Goal: Task Accomplishment & Management: Manage account settings

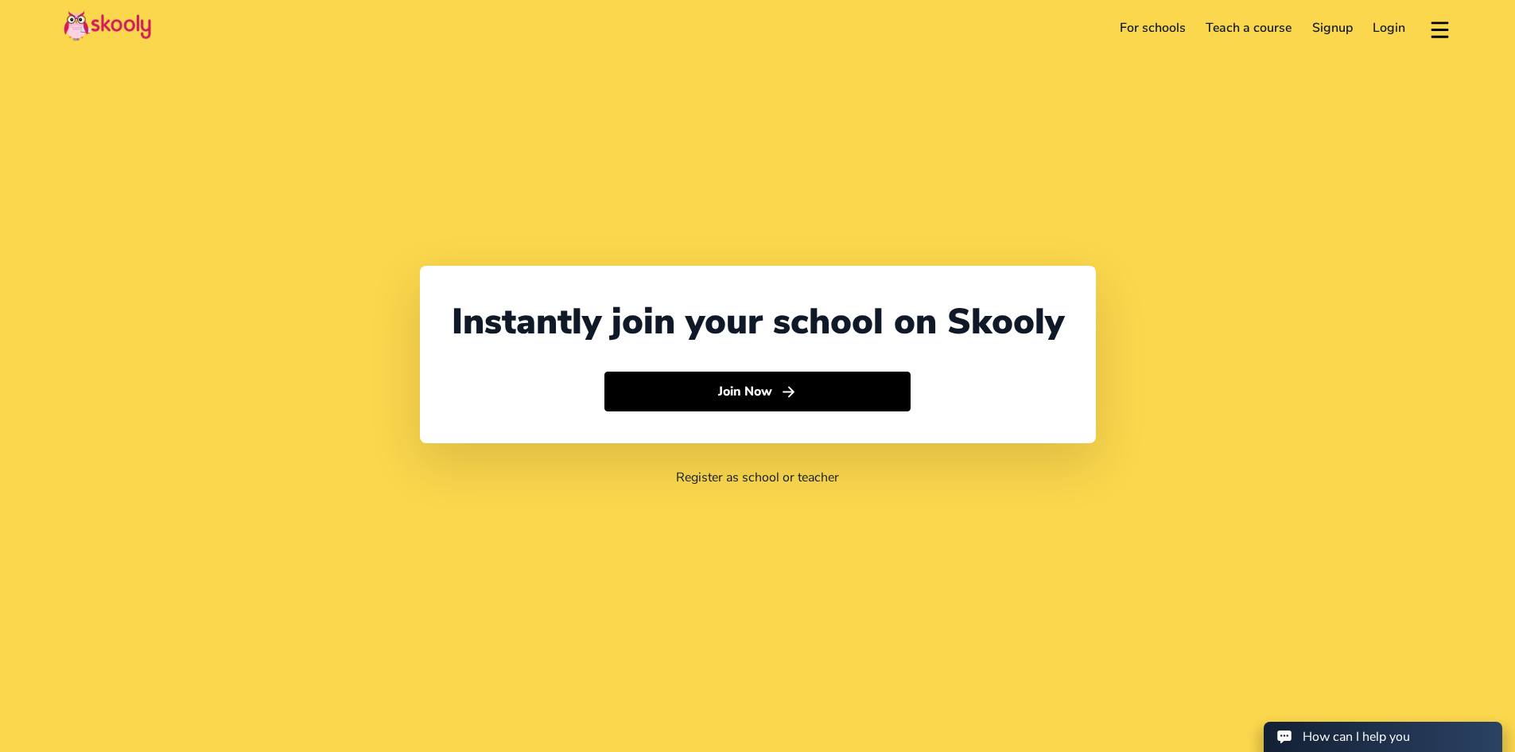
select select "61"
select select "[GEOGRAPHIC_DATA]"
select select "[GEOGRAPHIC_DATA]/[GEOGRAPHIC_DATA]"
select select "61"
select select "[GEOGRAPHIC_DATA]"
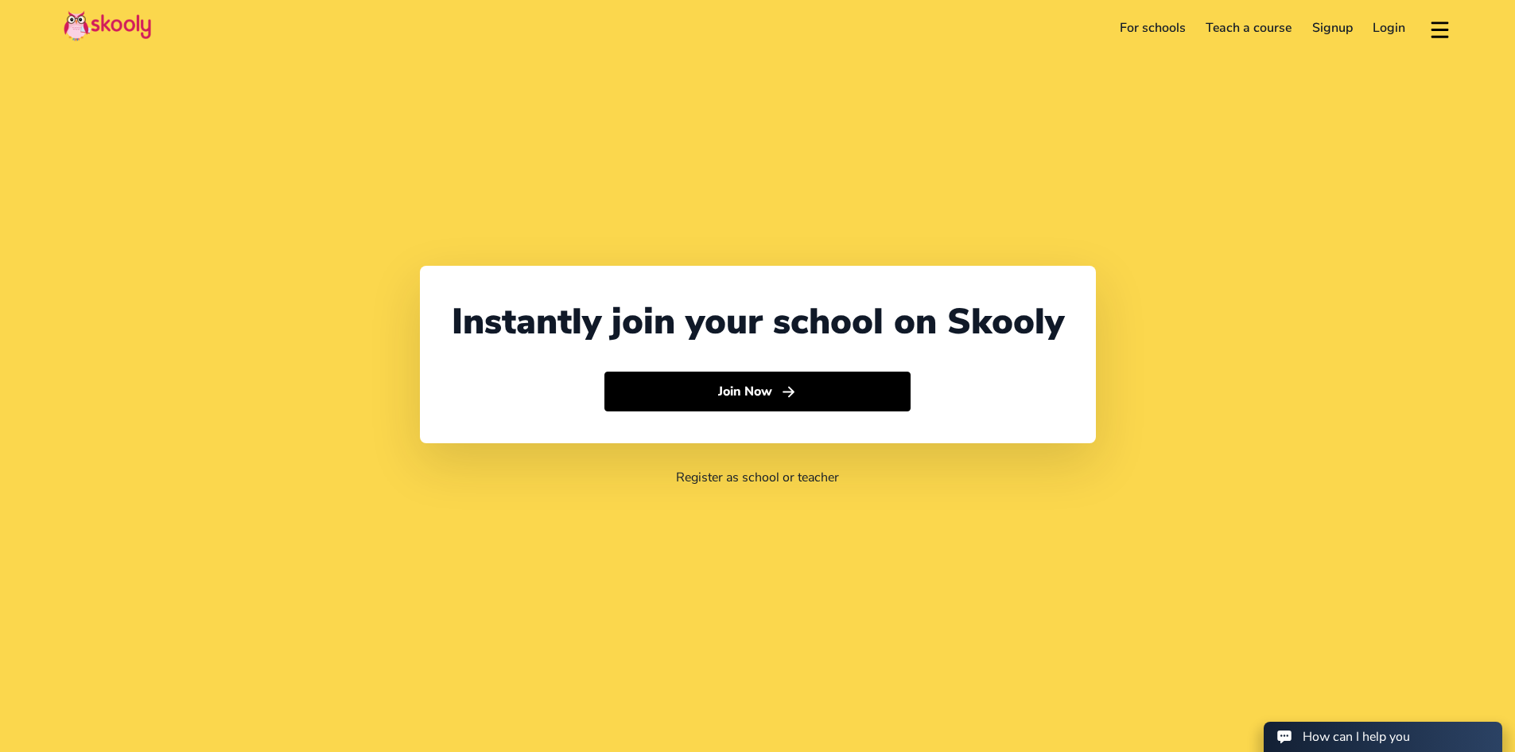
select select "[GEOGRAPHIC_DATA]/[GEOGRAPHIC_DATA]"
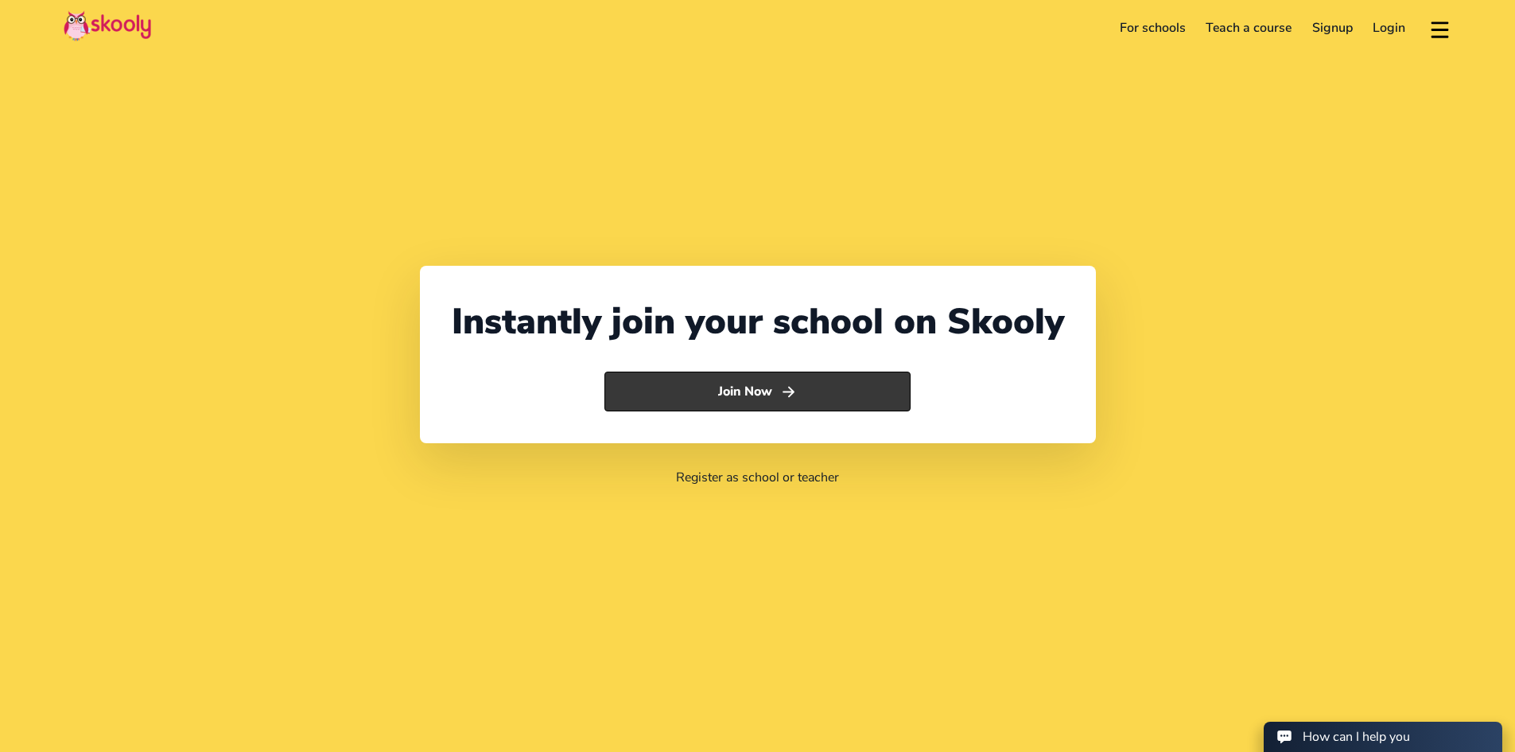
click at [780, 399] on icon "Arrow Forward" at bounding box center [788, 391] width 17 height 17
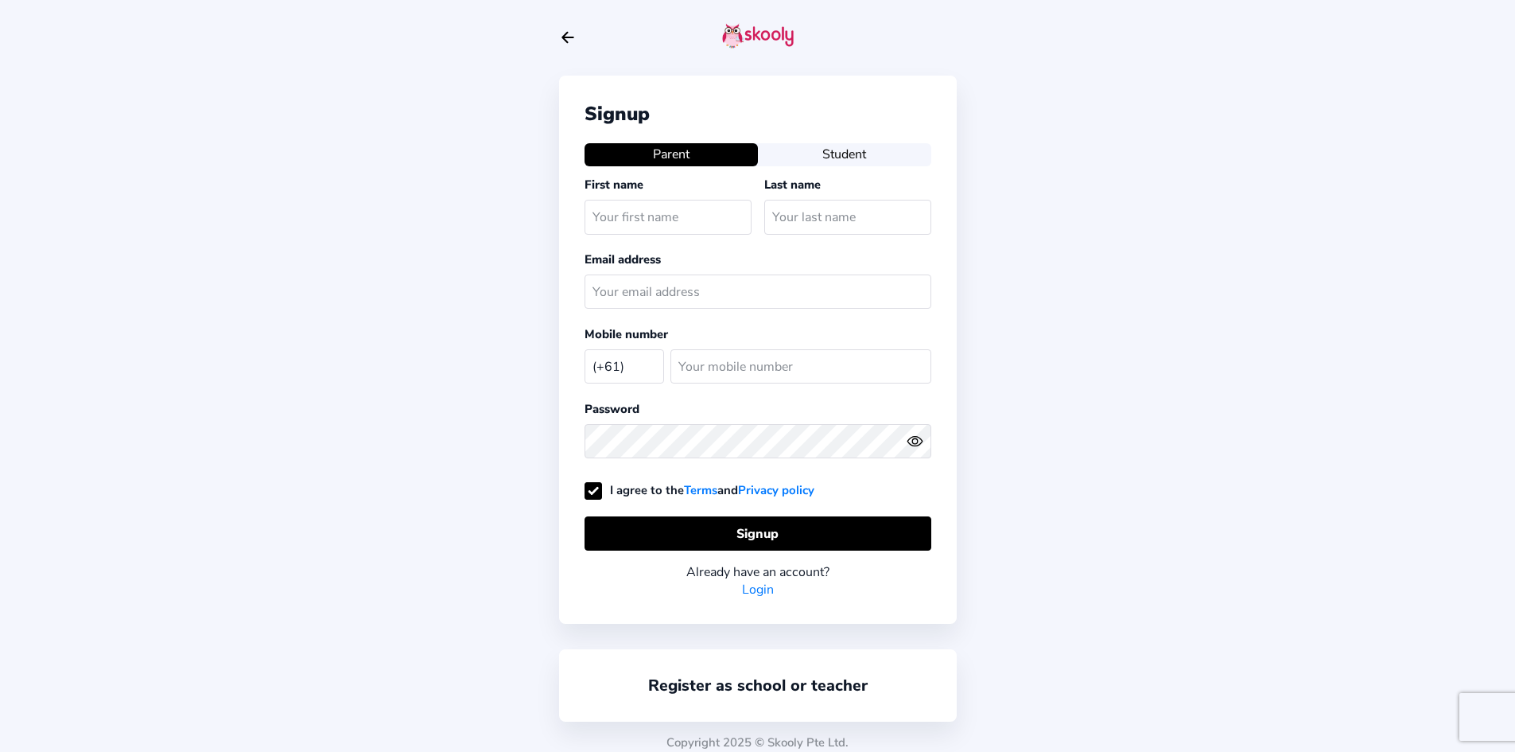
select select "AU"
click at [753, 581] on link "Login" at bounding box center [758, 589] width 32 height 17
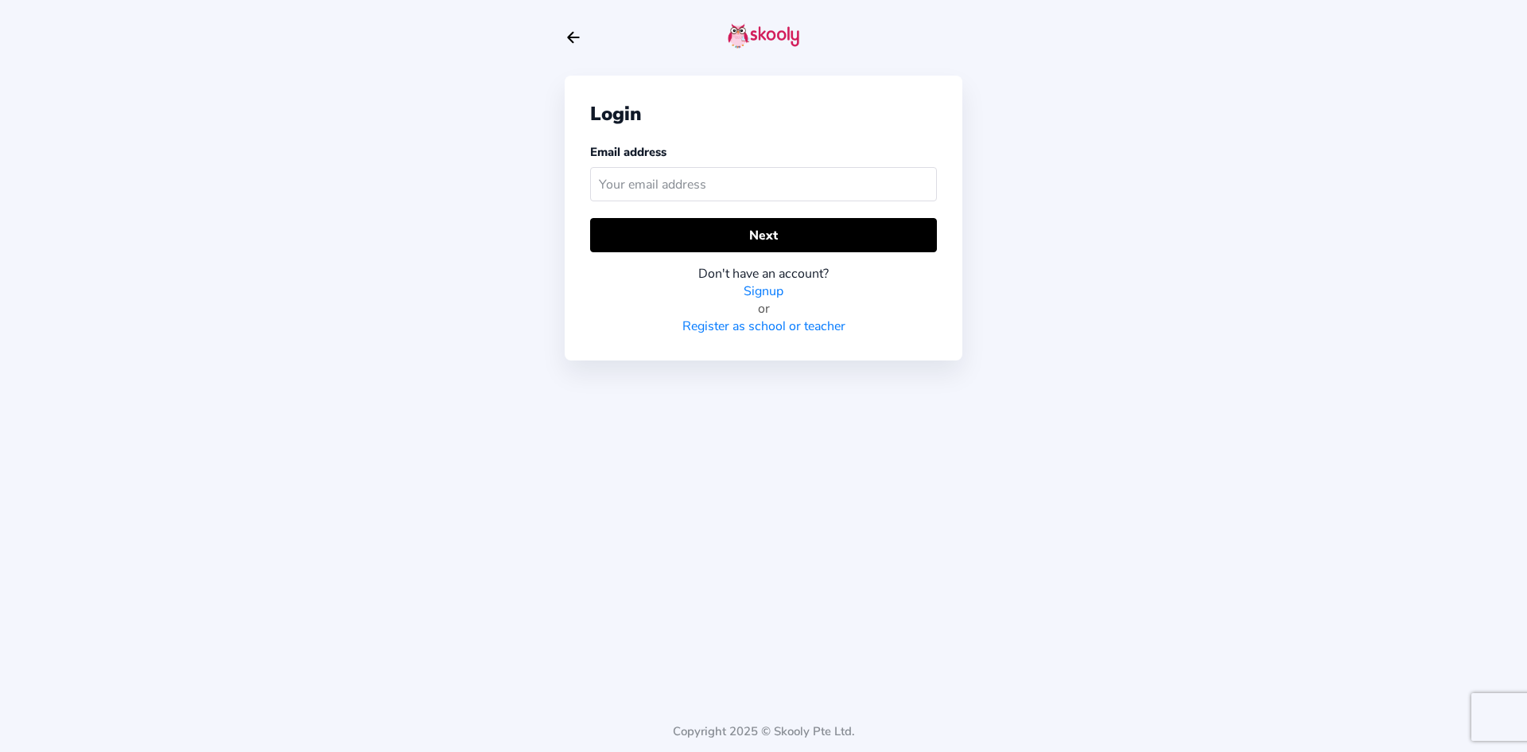
click at [727, 193] on input "text" at bounding box center [763, 184] width 347 height 34
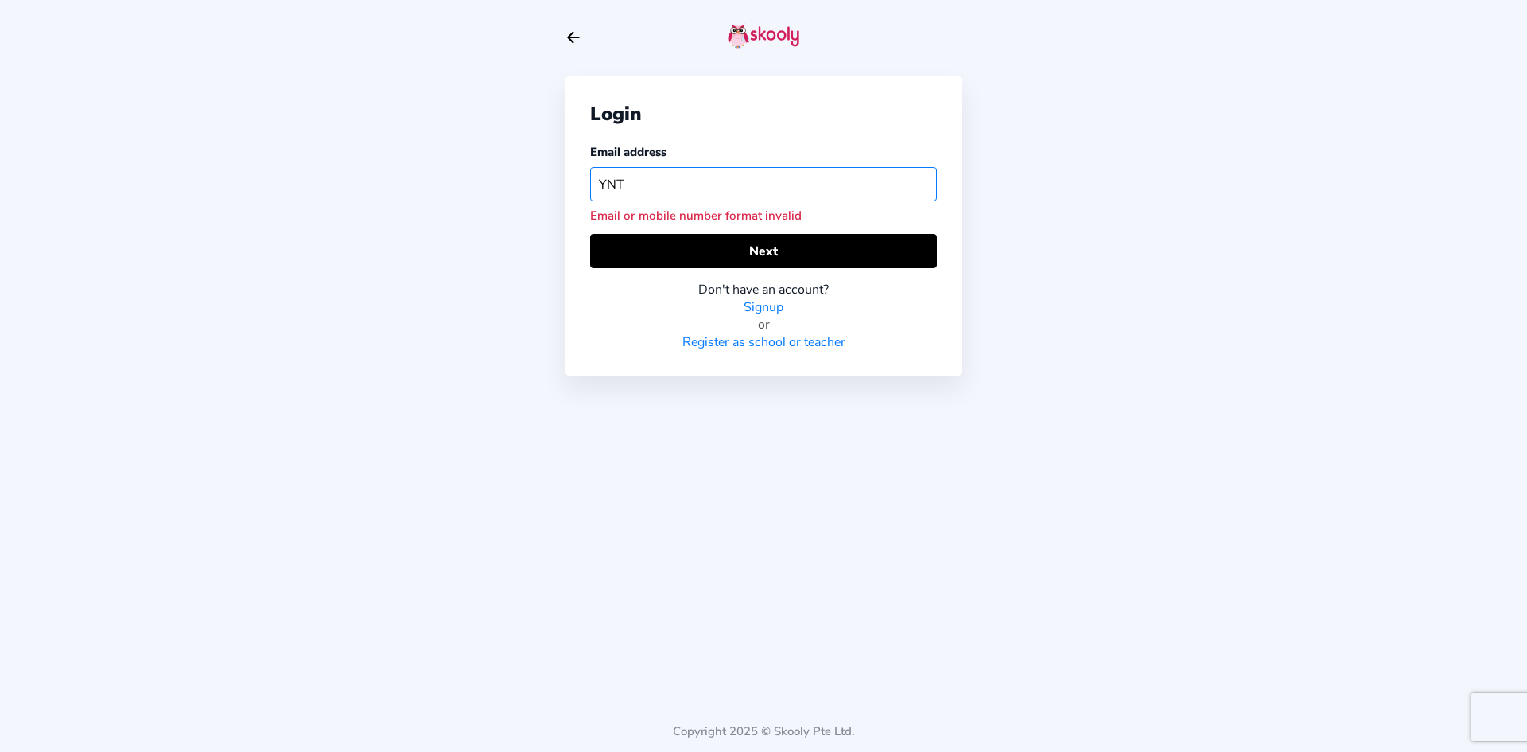
drag, startPoint x: 672, startPoint y: 181, endPoint x: 587, endPoint y: 177, distance: 85.2
click at [587, 177] on div "Login Email address YNT Email or mobile number format invalid Next Don't have a…" at bounding box center [764, 226] width 398 height 301
paste input "viki.tong@hotmail.com"
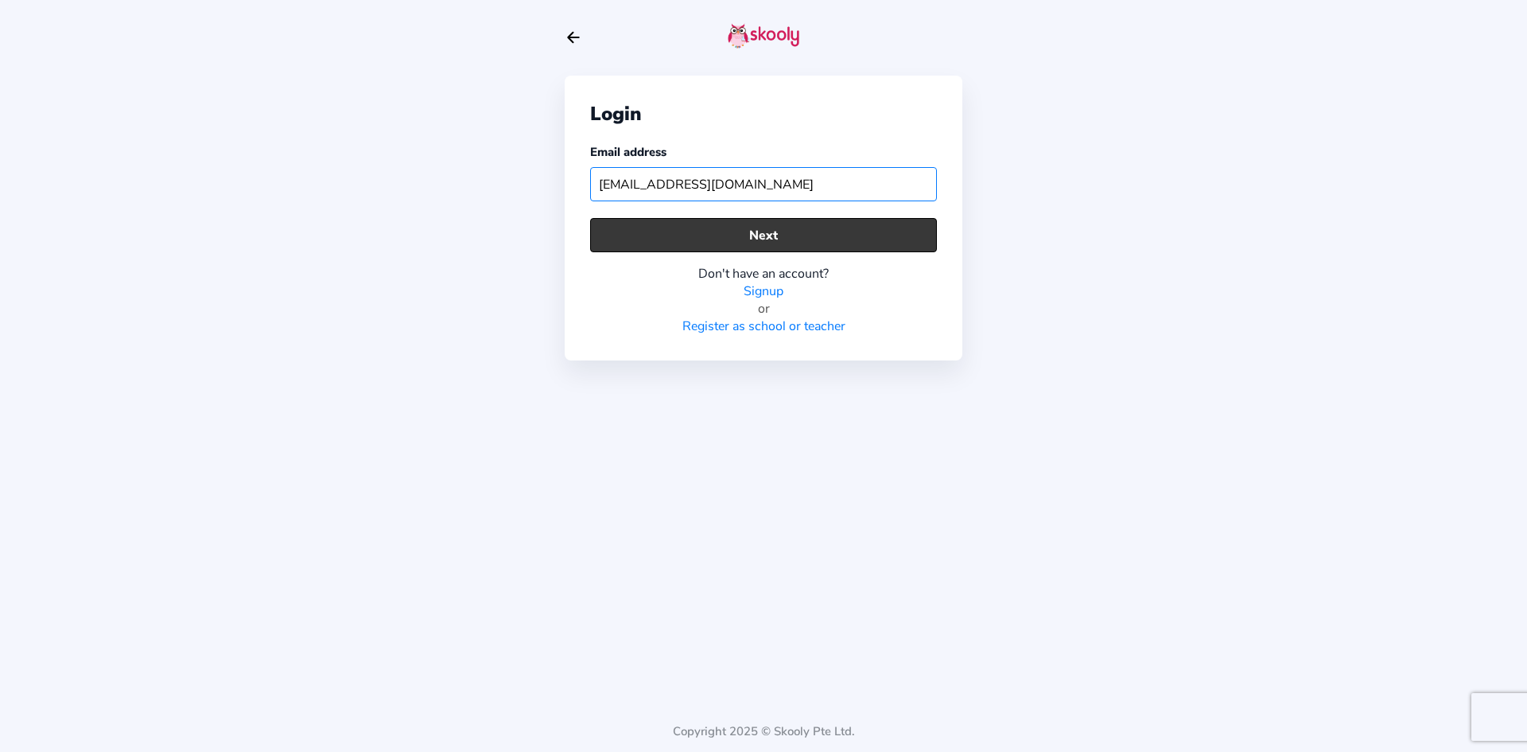
type input "viki.tong@hotmail.com"
click at [697, 244] on button "Next" at bounding box center [763, 235] width 347 height 34
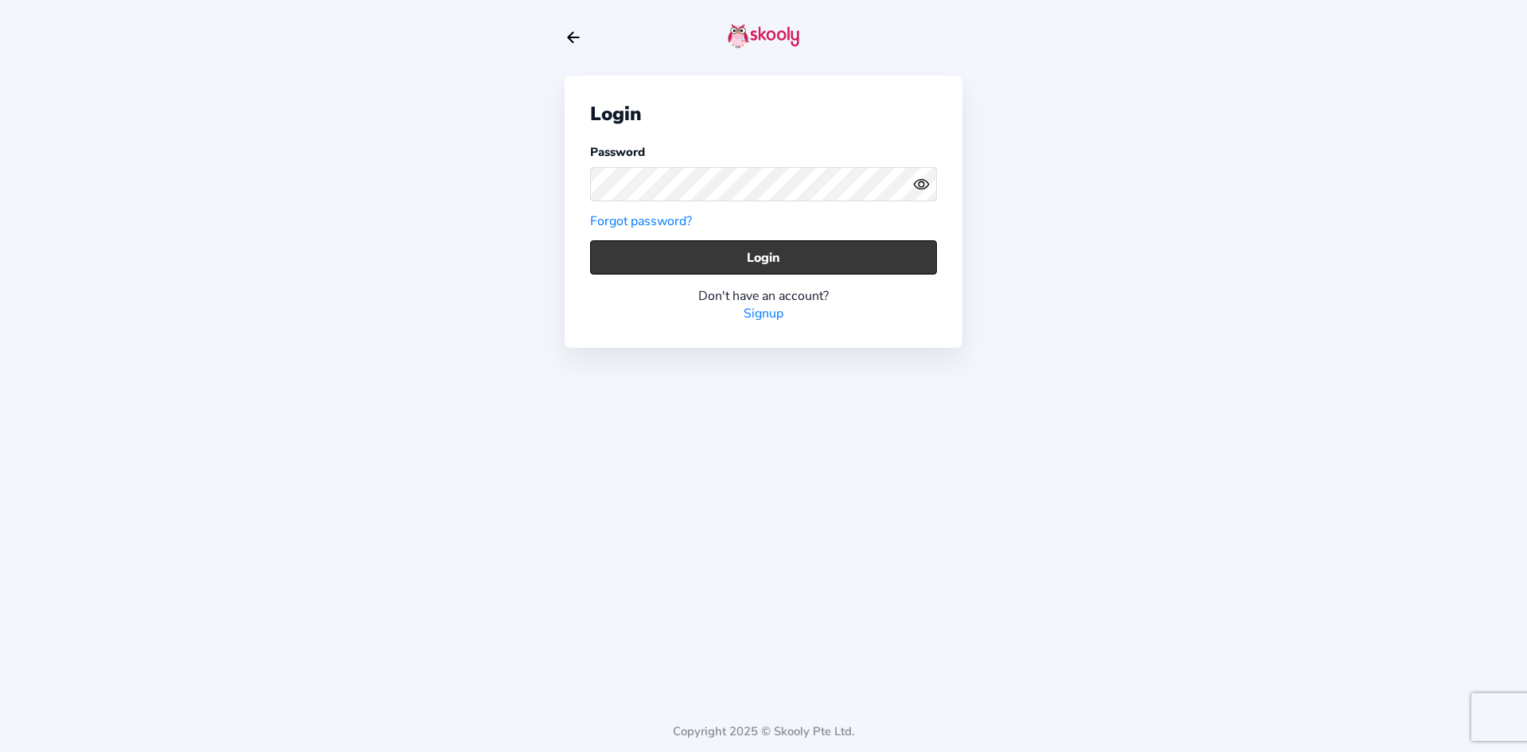
click at [726, 257] on button "Login" at bounding box center [763, 257] width 347 height 34
